Goal: Information Seeking & Learning: Learn about a topic

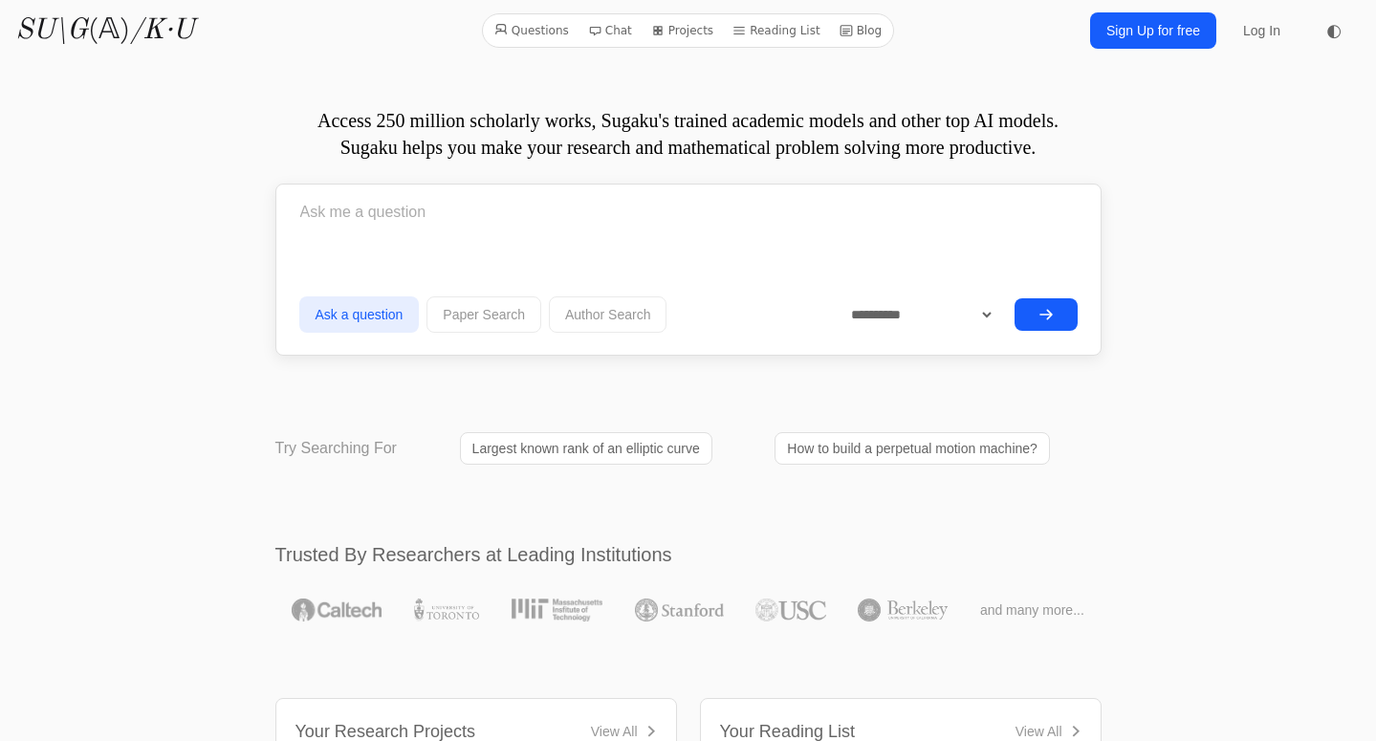
drag, startPoint x: 366, startPoint y: 126, endPoint x: 917, endPoint y: 143, distance: 551.2
click at [917, 143] on p "Access 250 million scholarly works, Sugaku's trained academic models and other …" at bounding box center [688, 134] width 826 height 54
click at [1069, 143] on p "Access 250 million scholarly works, Sugaku's trained academic models and other …" at bounding box center [688, 134] width 826 height 54
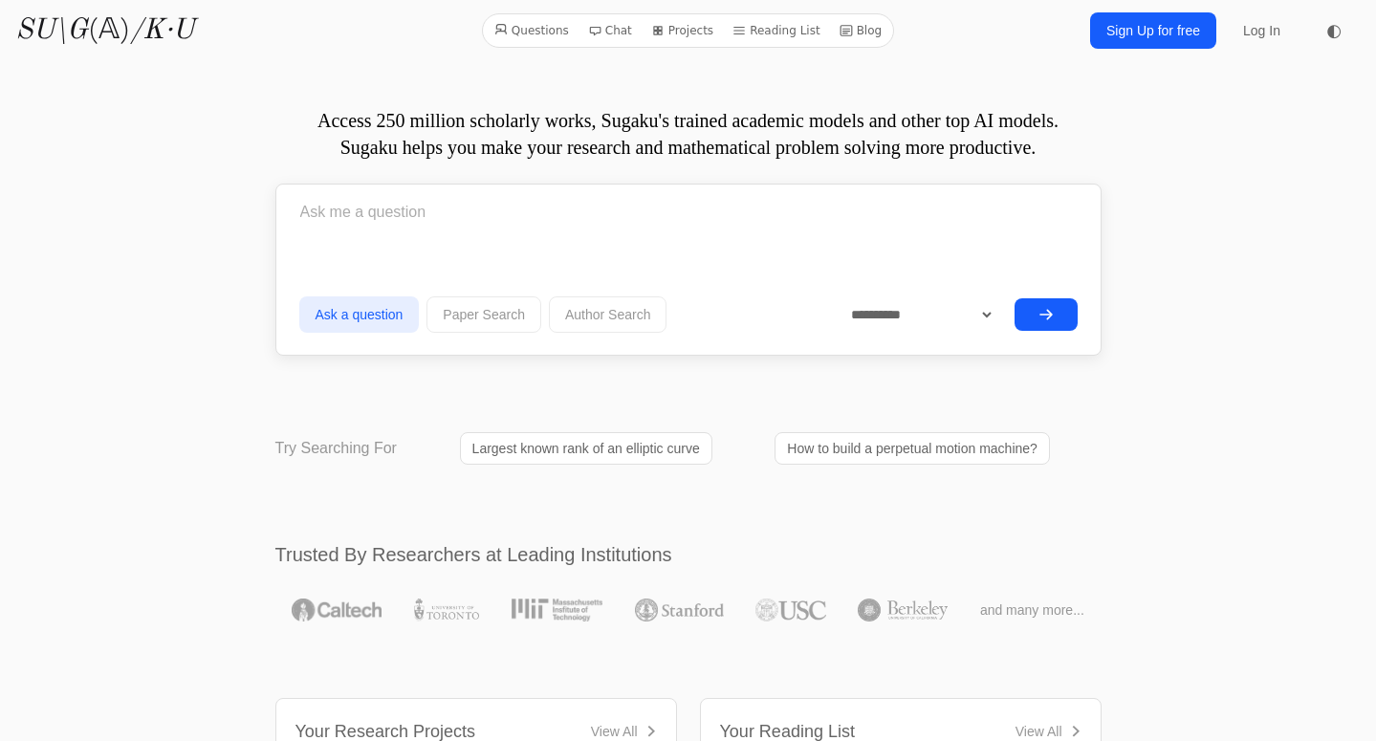
click at [1069, 143] on p "Access 250 million scholarly works, Sugaku's trained academic models and other …" at bounding box center [688, 134] width 826 height 54
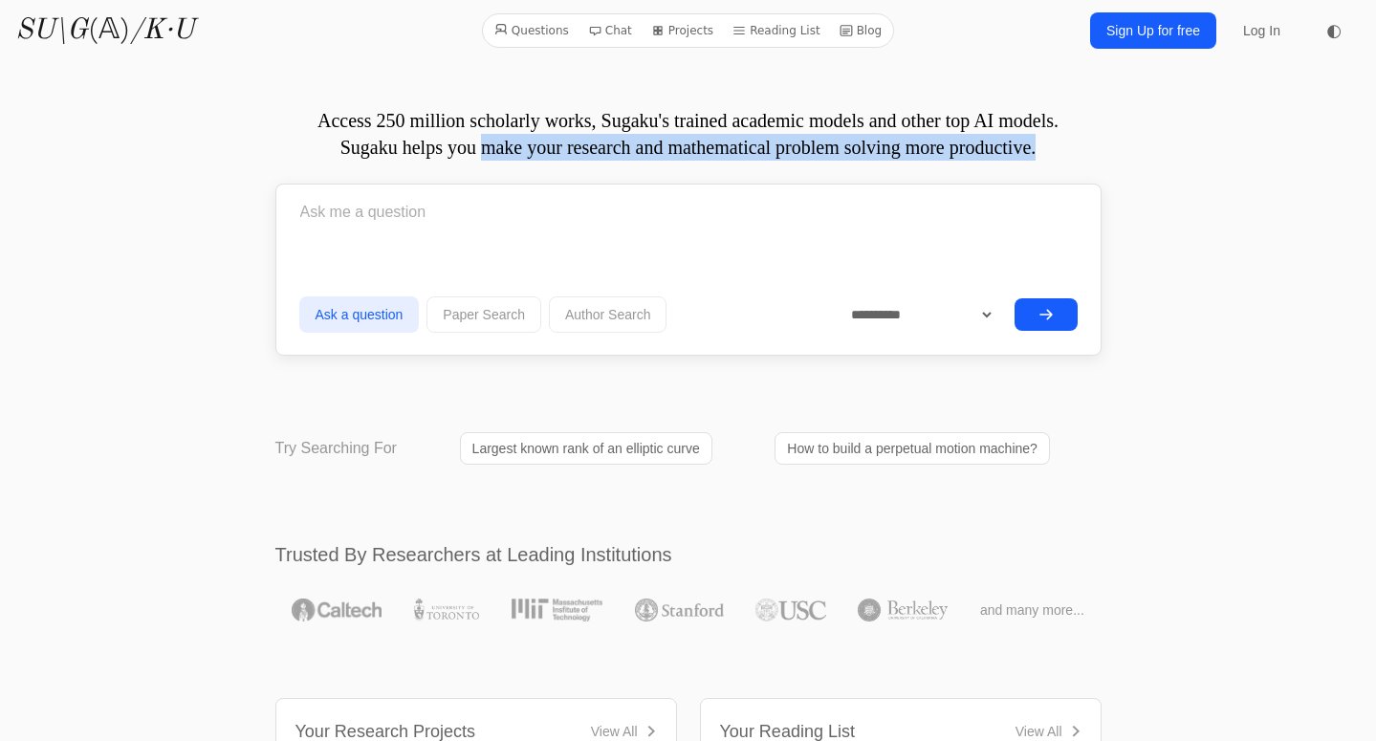
click at [1000, 143] on p "Access 250 million scholarly works, Sugaku's trained academic models and other …" at bounding box center [688, 134] width 826 height 54
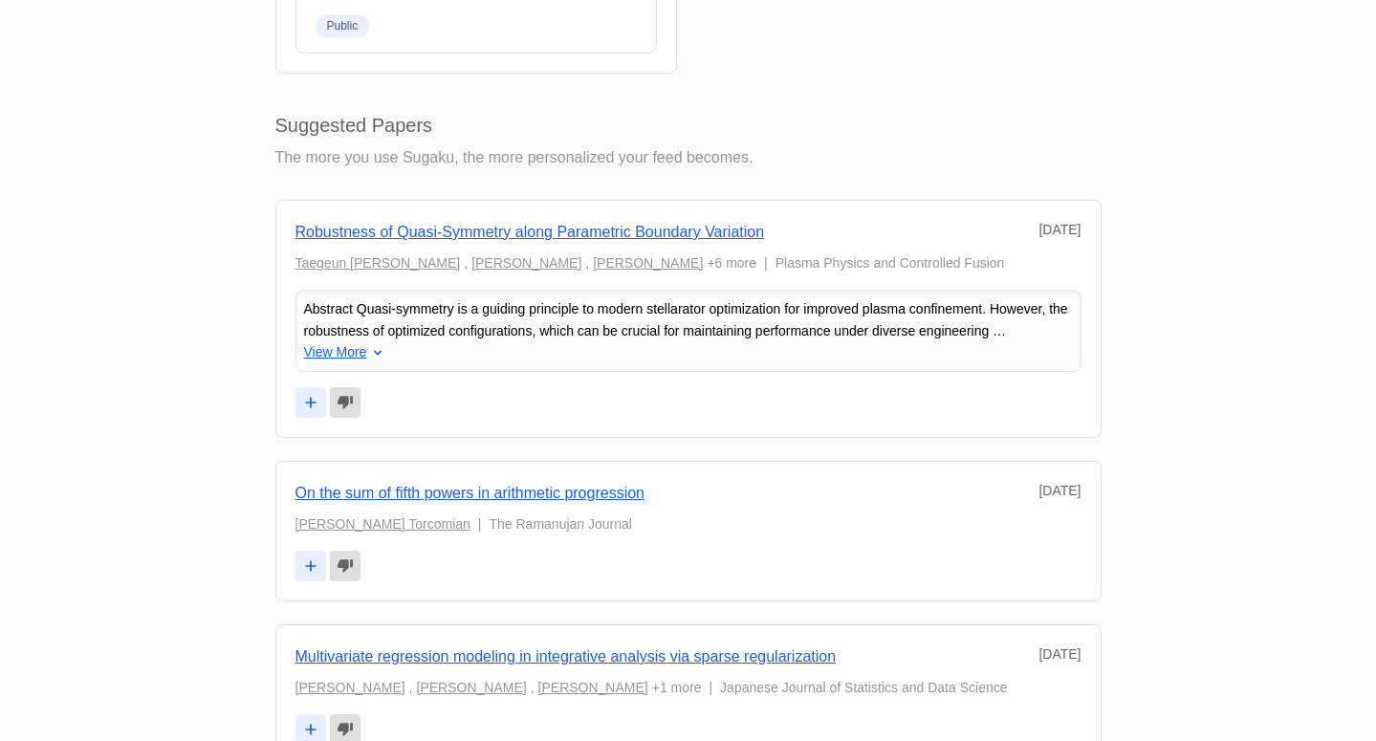
scroll to position [1051, 0]
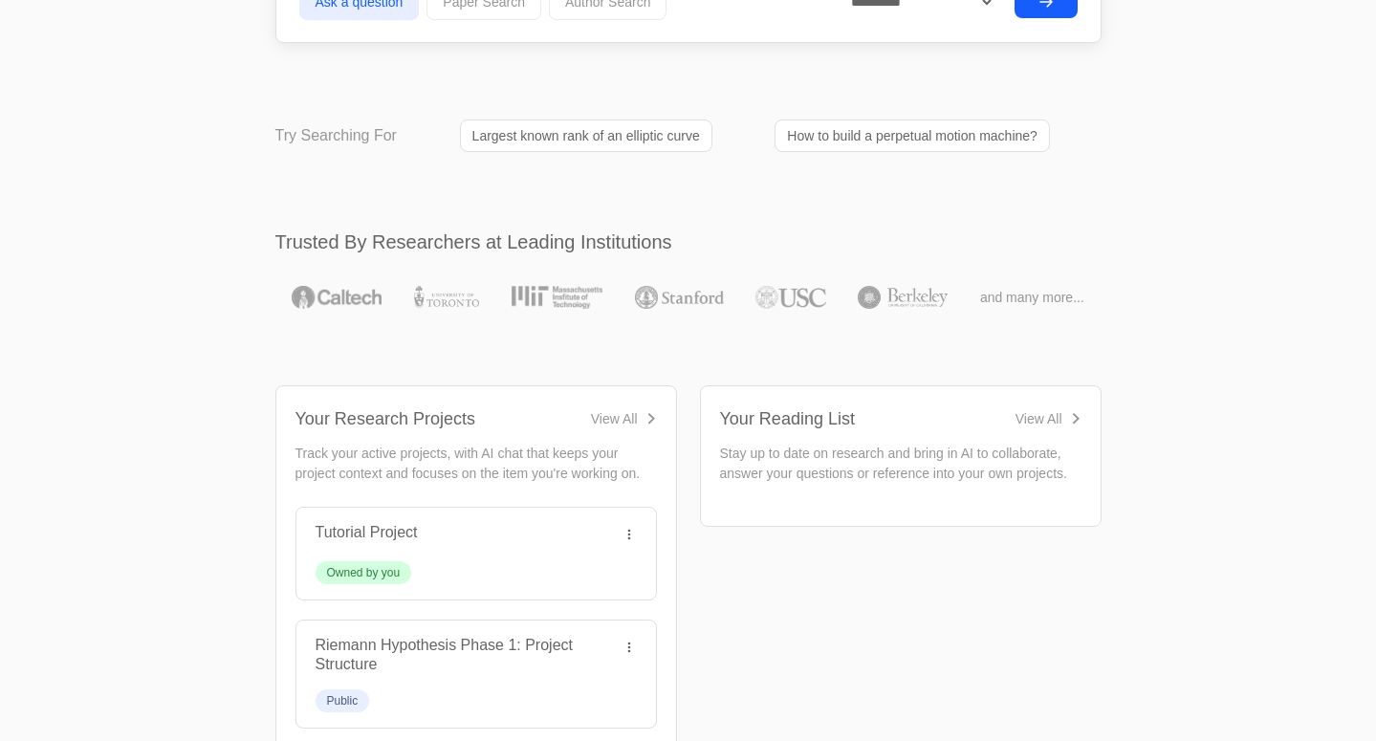
scroll to position [0, 0]
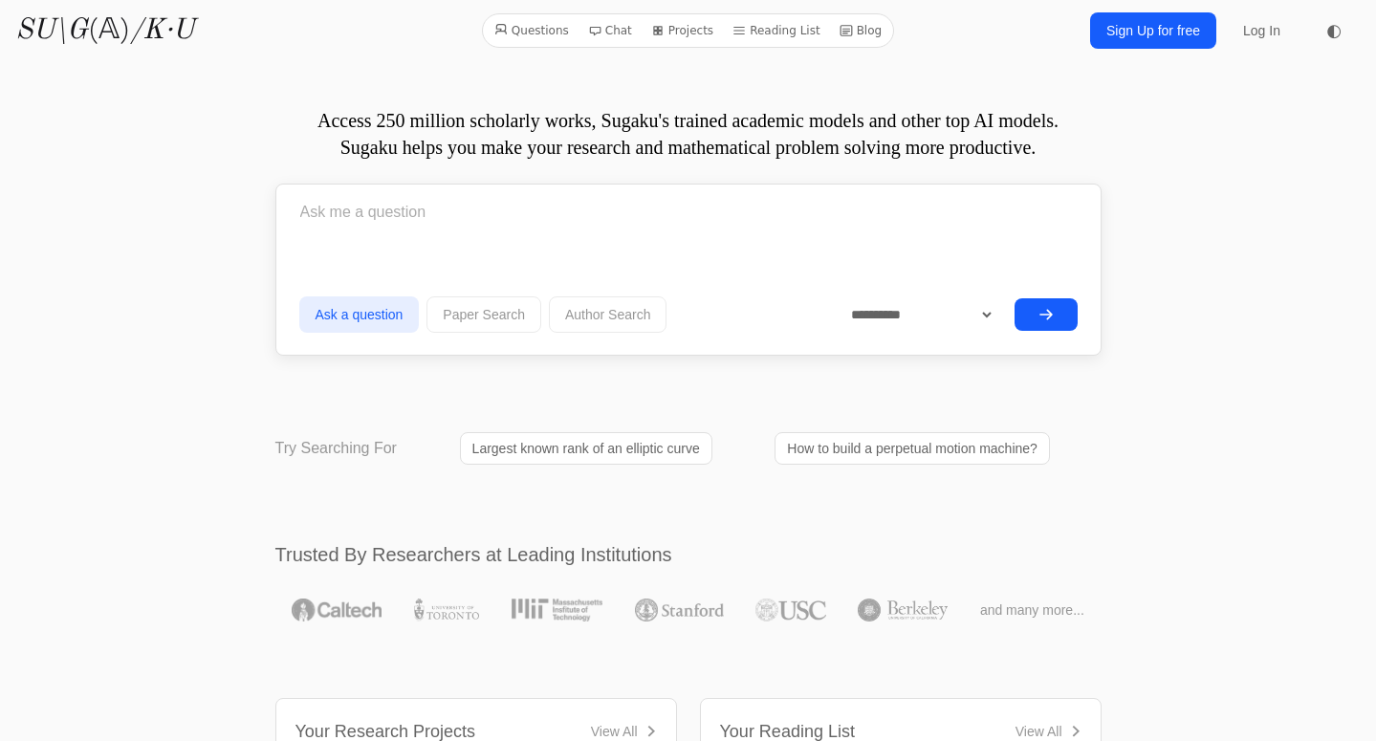
click at [332, 120] on p "Access 250 million scholarly works, Sugaku's trained academic models and other …" at bounding box center [688, 134] width 826 height 54
